Goal: Navigation & Orientation: Understand site structure

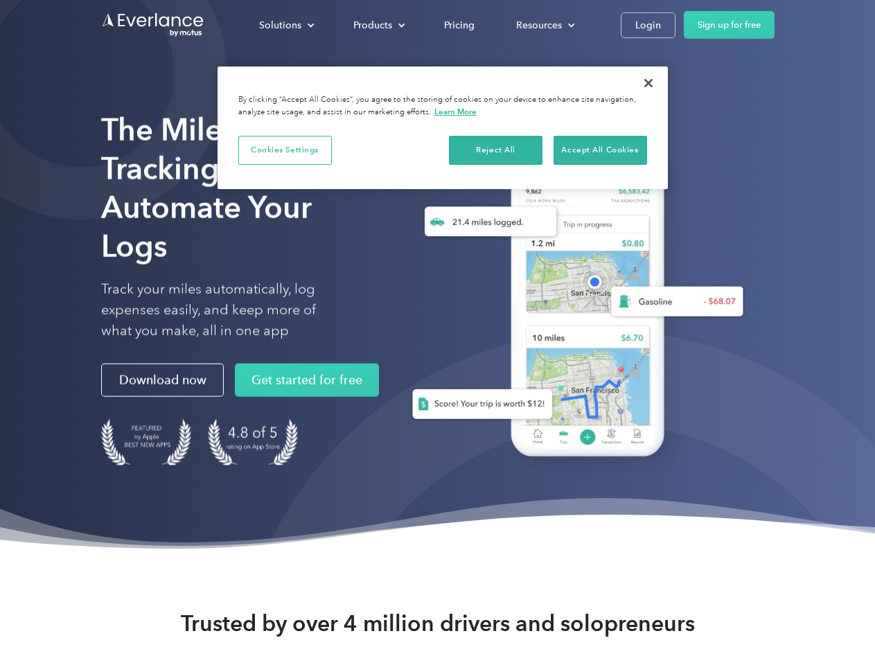
click at [286, 25] on div "Solutions" at bounding box center [280, 25] width 42 height 17
click at [378, 25] on div "Products" at bounding box center [372, 25] width 39 height 17
click at [544, 25] on div "Resources" at bounding box center [539, 25] width 46 height 17
click at [285, 150] on button "Cookies Settings" at bounding box center [285, 150] width 94 height 29
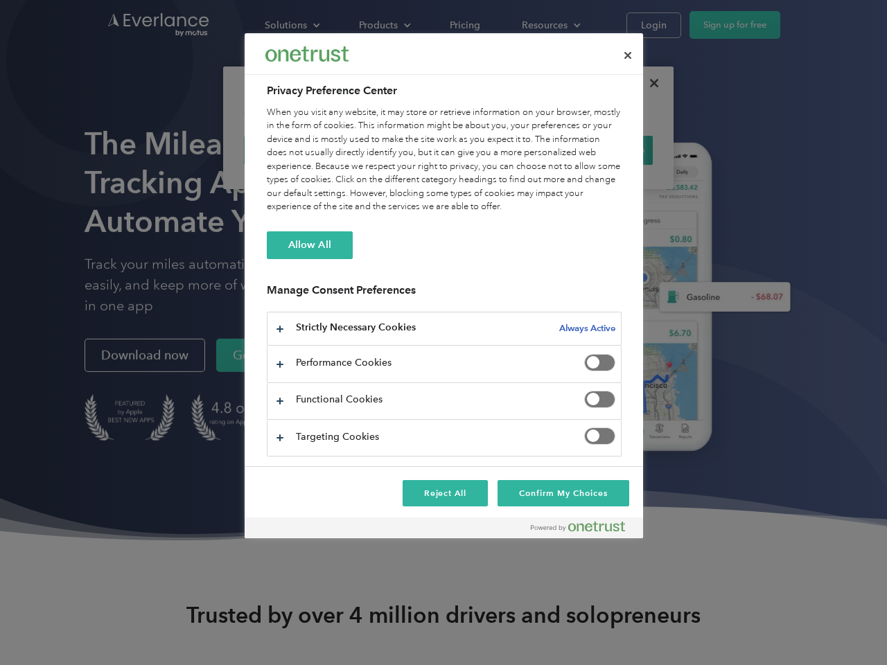
click at [496, 150] on div "When you visit any website, it may store or retrieve information on your browse…" at bounding box center [444, 160] width 355 height 108
click at [600, 150] on div "When you visit any website, it may store or retrieve information on your browse…" at bounding box center [444, 160] width 355 height 108
click at [649, 83] on div at bounding box center [443, 332] width 887 height 665
